Goal: Transaction & Acquisition: Obtain resource

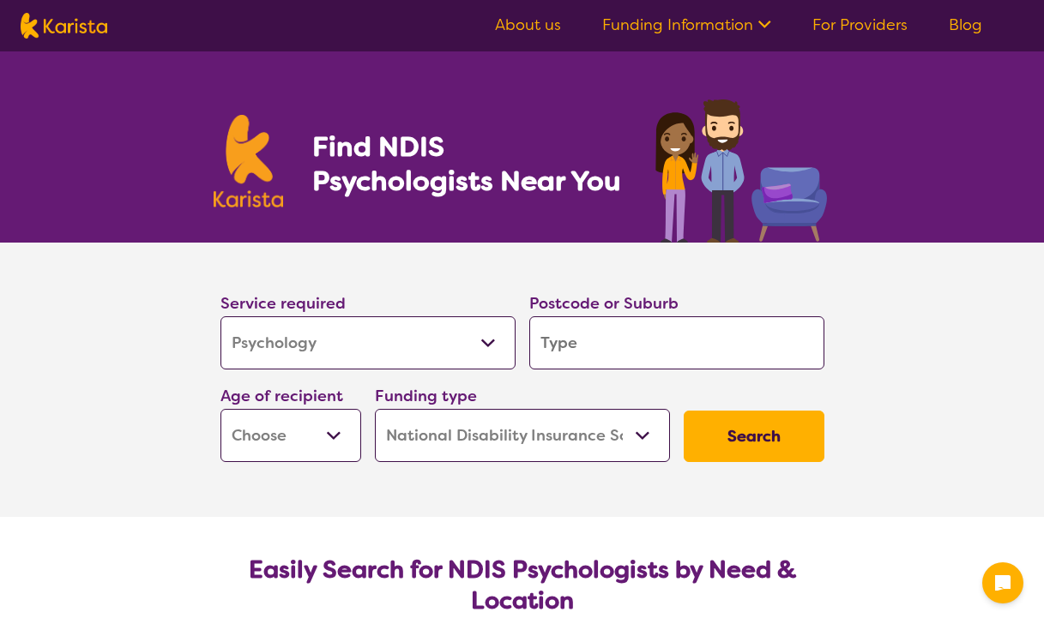
select select "Psychology"
select select "NDIS"
select select "Psychology"
select select "NDIS"
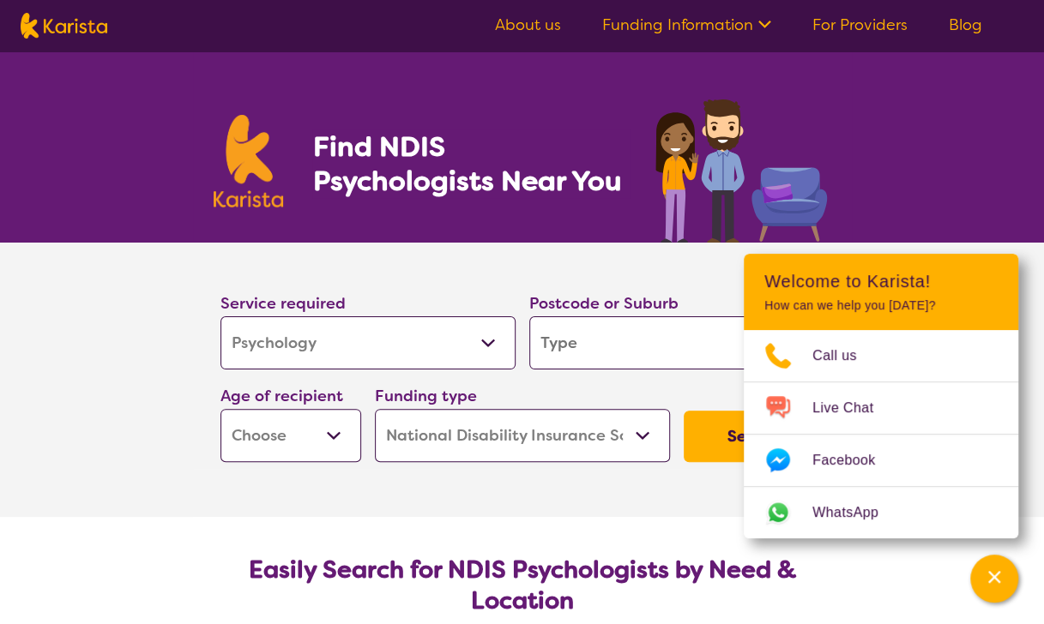
click at [600, 340] on input "search" at bounding box center [676, 342] width 295 height 53
type input "p"
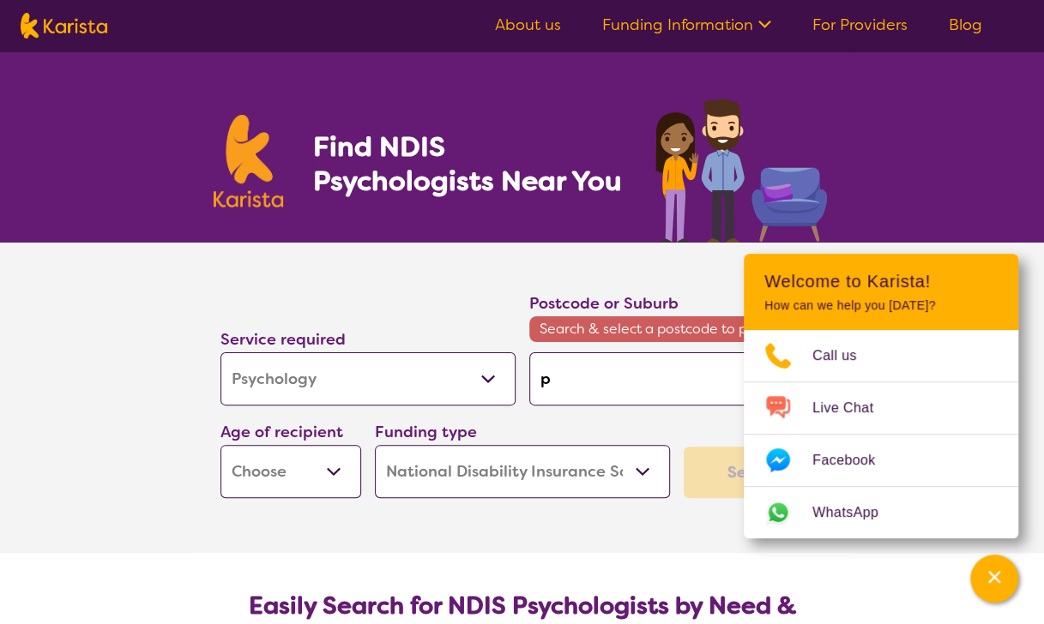
type input "pr"
type input "pro"
type input "pros"
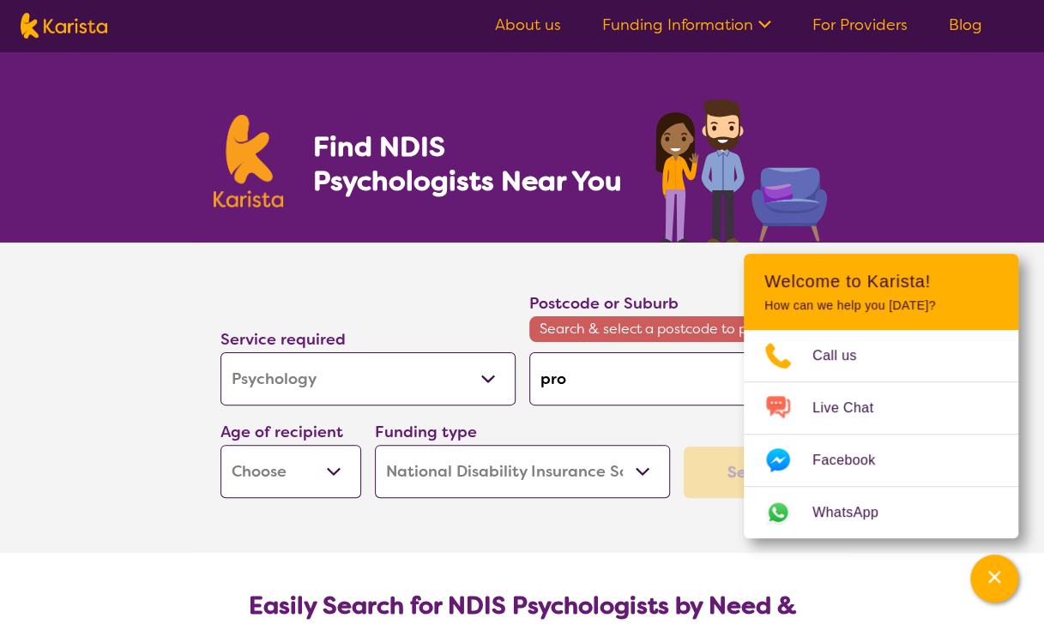
type input "pros"
type input "prosp"
type input "prospe"
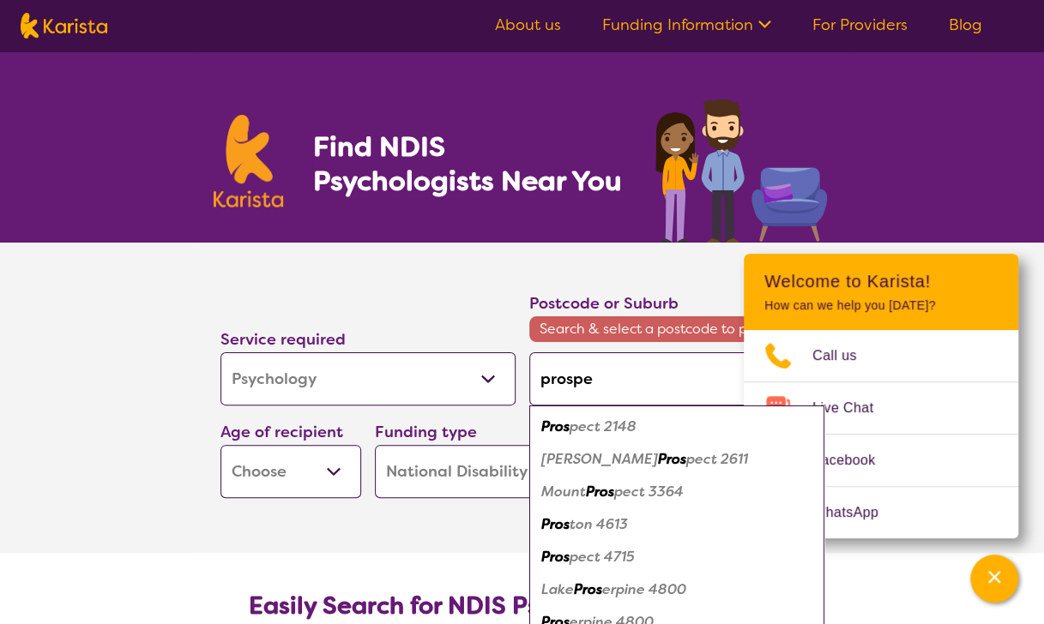
type input "prospec"
type input "prospect"
click at [601, 421] on em "2148" at bounding box center [616, 427] width 33 height 18
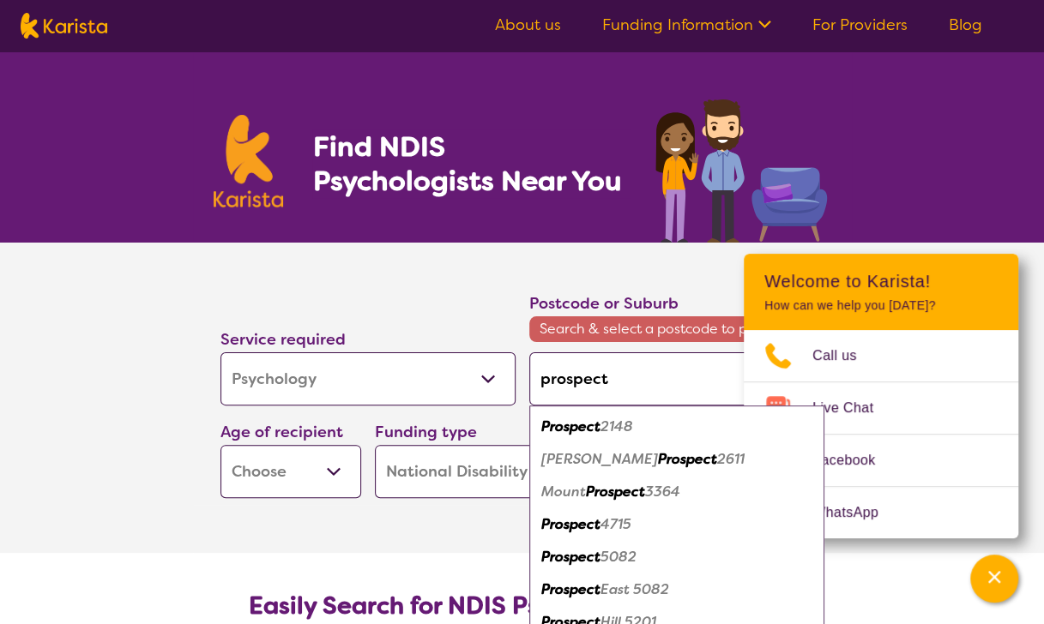
type input "2148"
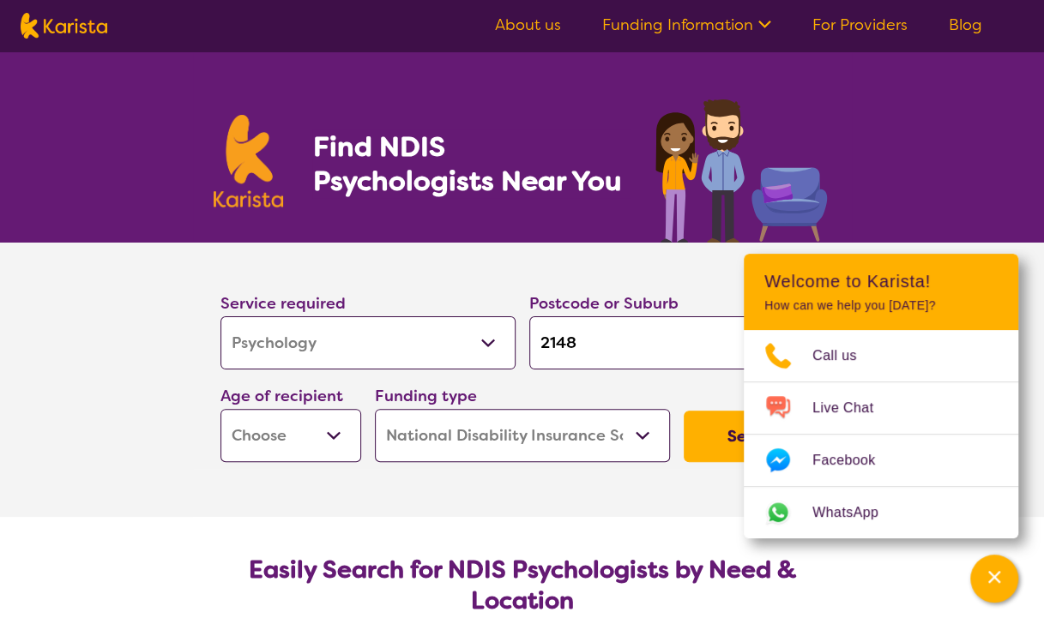
click at [454, 497] on section "Service required Allied Health Assistant Assessment ([MEDICAL_DATA] or [MEDICAL…" at bounding box center [522, 380] width 686 height 274
click at [241, 420] on select "Early Childhood - 0 to 9 Child - 10 to 11 Adolescent - 12 to 17 Adult - 18 to 6…" at bounding box center [290, 435] width 141 height 53
select select "AD"
click at [220, 409] on select "Early Childhood - 0 to 9 Child - 10 to 11 Adolescent - 12 to 17 Adult - 18 to 6…" at bounding box center [290, 435] width 141 height 53
select select "AD"
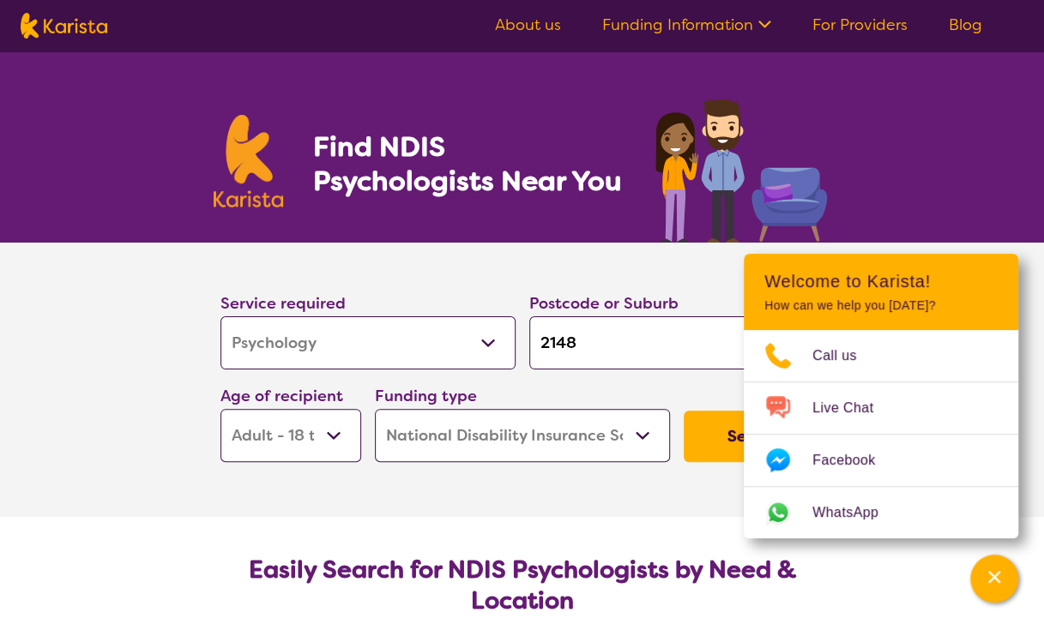
click at [720, 431] on button "Search" at bounding box center [754, 436] width 141 height 51
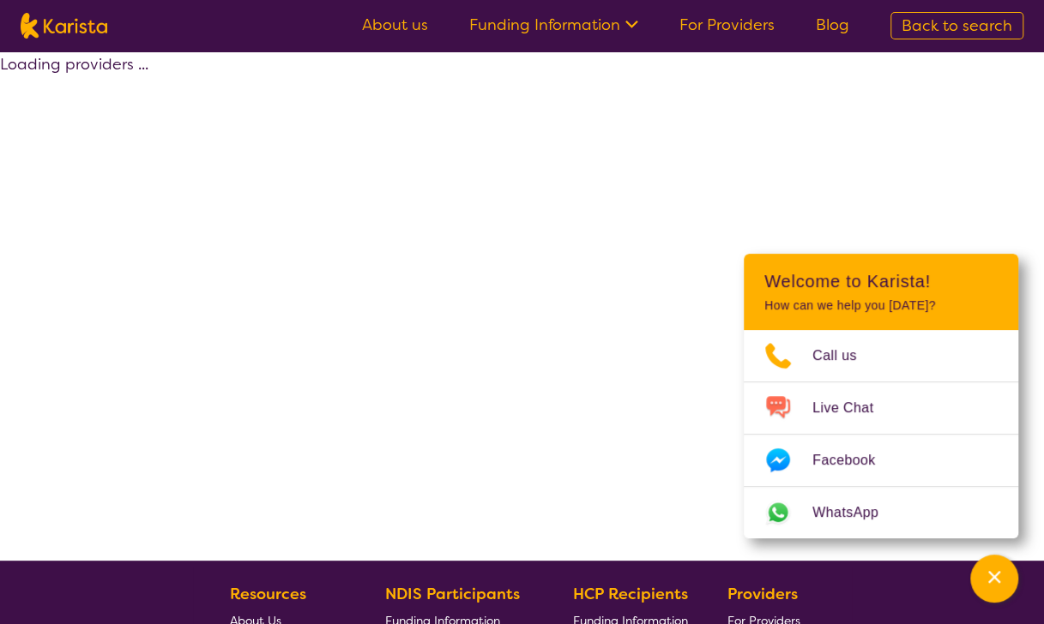
select select "by_score"
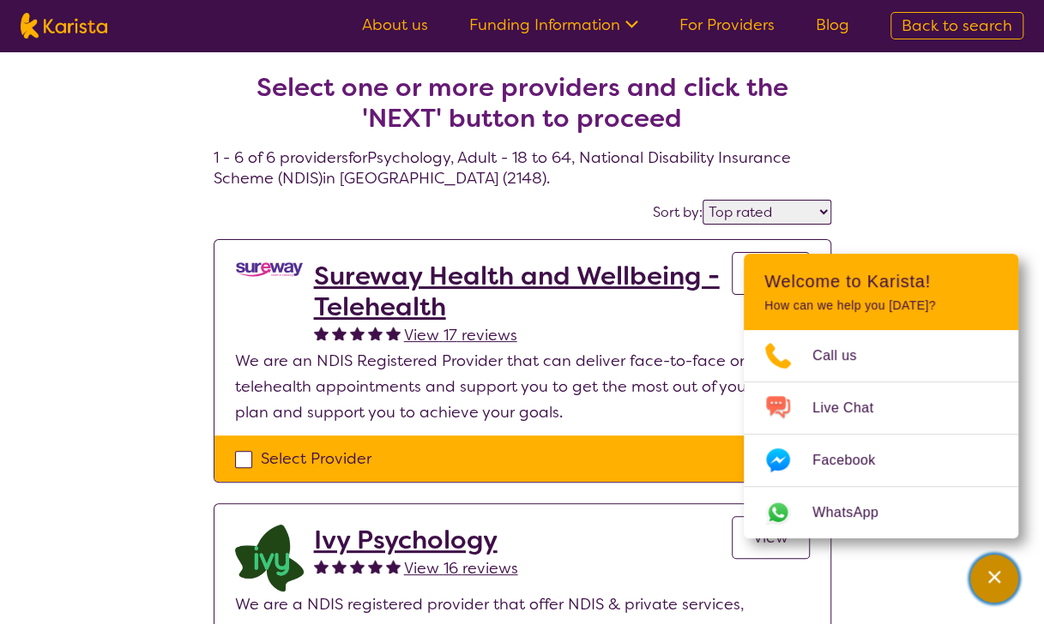
click at [997, 583] on icon "Channel Menu" at bounding box center [993, 577] width 17 height 17
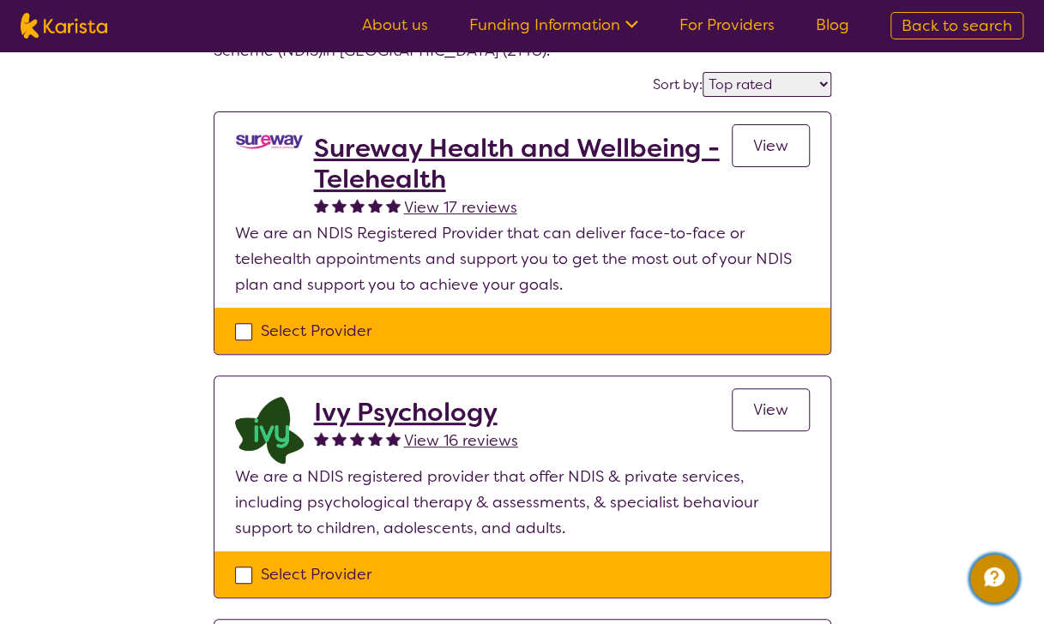
scroll to position [129, 0]
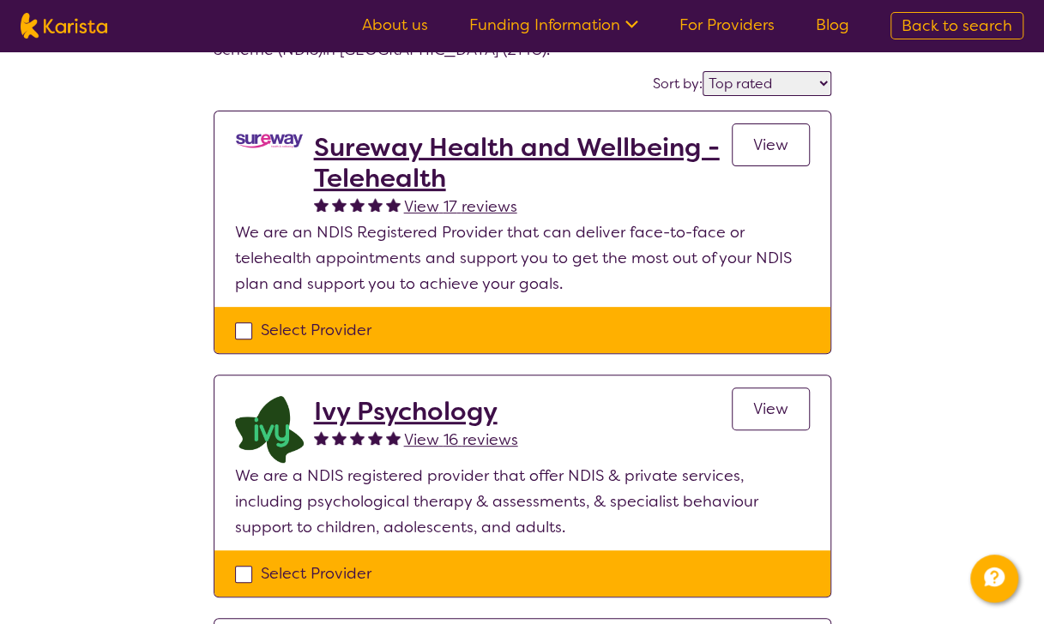
click at [592, 142] on h2 "Sureway Health and Wellbeing - Telehealth" at bounding box center [523, 163] width 418 height 62
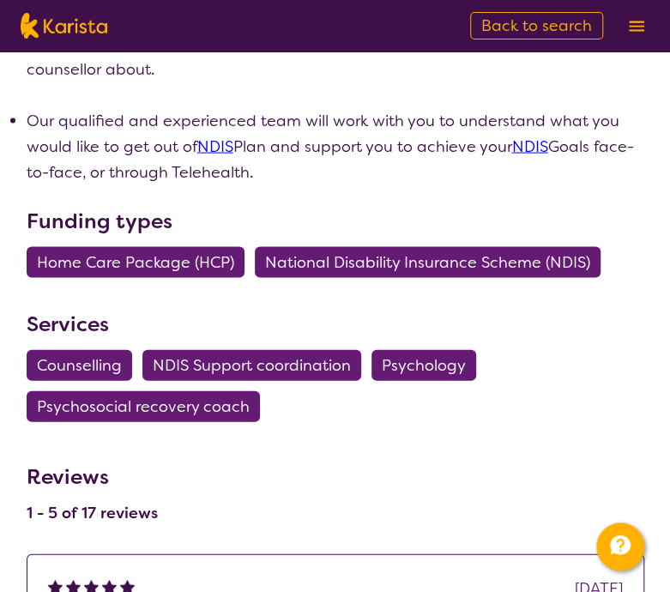
scroll to position [973, 0]
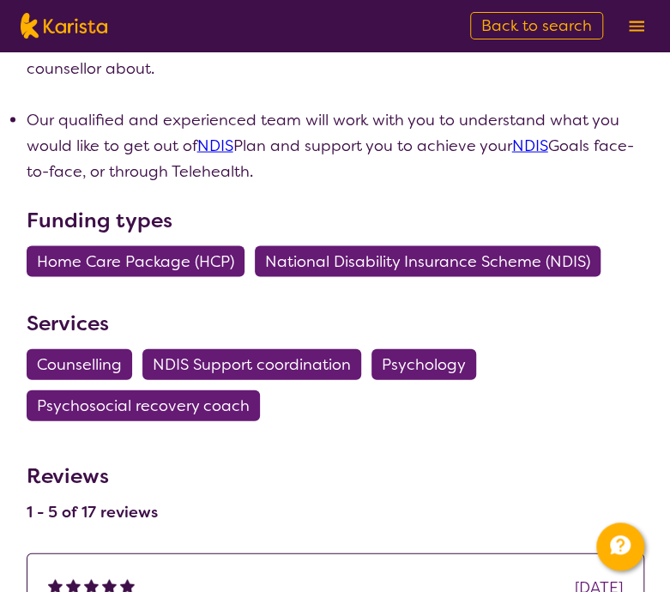
click at [412, 272] on span "National Disability Insurance Scheme (NDIS)" at bounding box center [427, 260] width 325 height 31
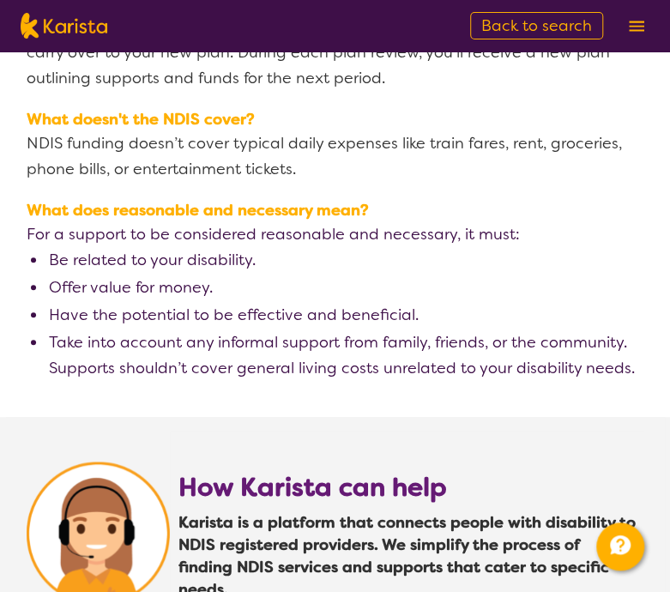
scroll to position [2200, 0]
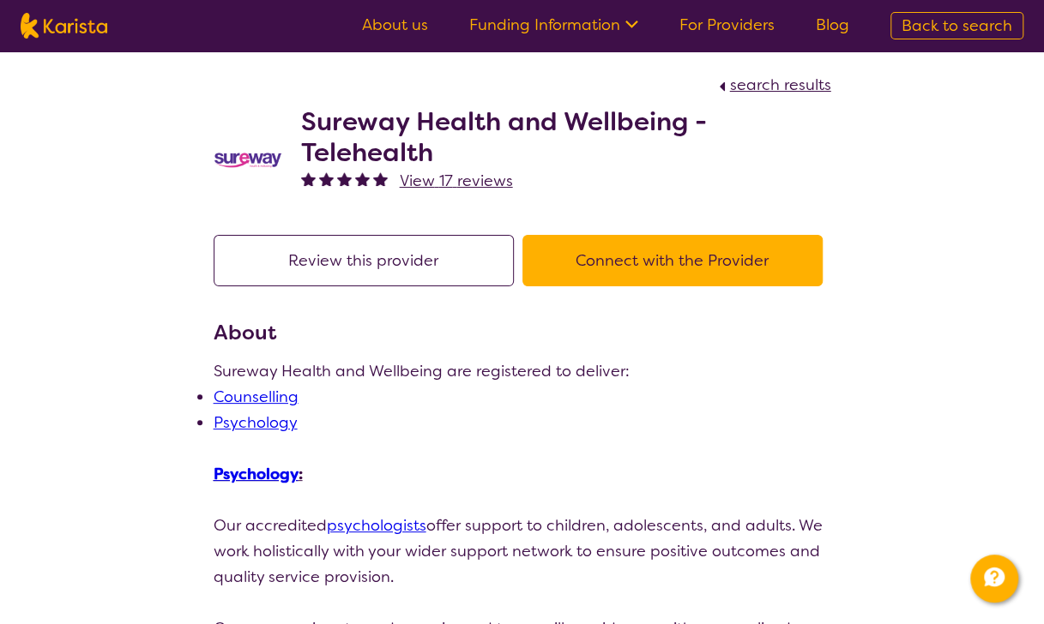
click at [417, 280] on button "Review this provider" at bounding box center [364, 260] width 300 height 51
click at [658, 261] on button "Connect with the Provider" at bounding box center [672, 260] width 300 height 51
click at [226, 153] on img at bounding box center [248, 160] width 69 height 18
